Goal: Find specific fact: Find specific fact

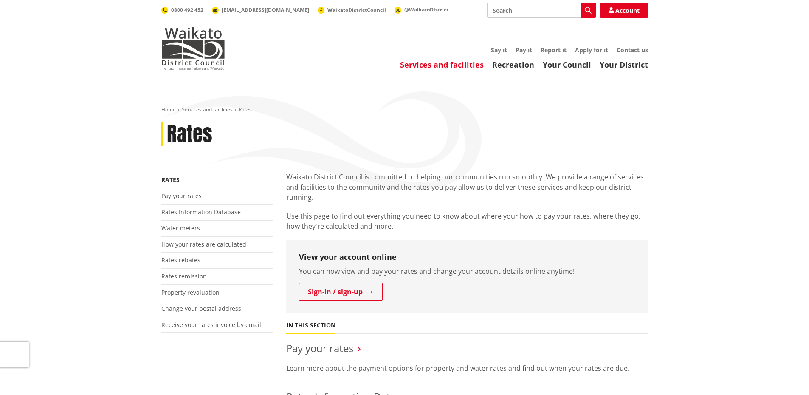
click at [192, 212] on link "Rates Information Database" at bounding box center [200, 212] width 79 height 8
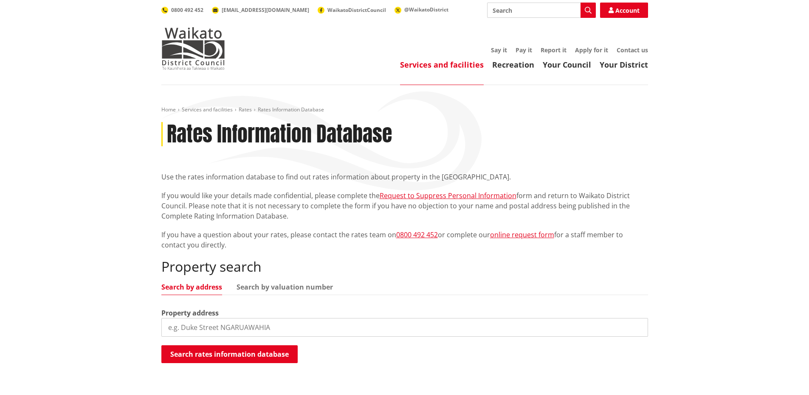
click at [204, 324] on input "search" at bounding box center [404, 327] width 487 height 19
type input "173a onewhero"
click at [203, 353] on button "Search rates information database" at bounding box center [229, 354] width 136 height 18
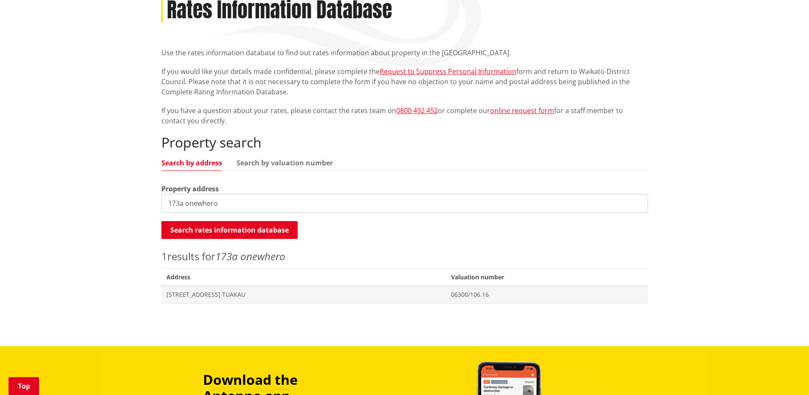
scroll to position [127, 0]
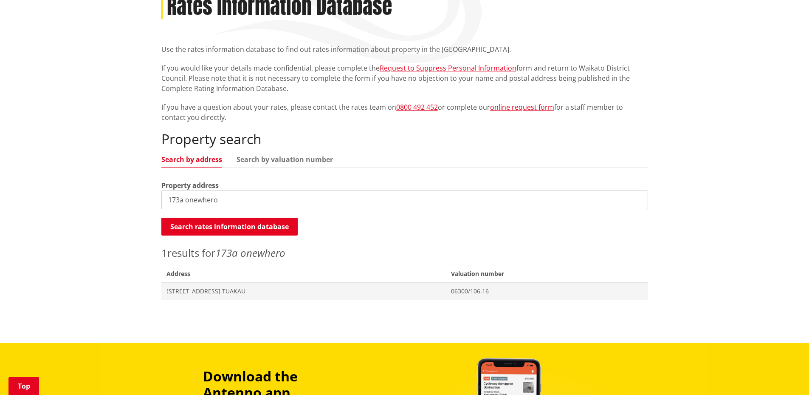
click at [204, 292] on span "[STREET_ADDRESS] TUAKAU" at bounding box center [304, 291] width 274 height 8
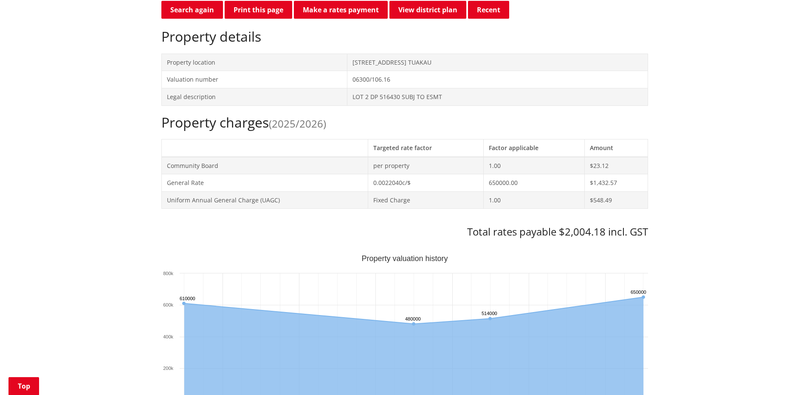
scroll to position [255, 0]
